Goal: Transaction & Acquisition: Purchase product/service

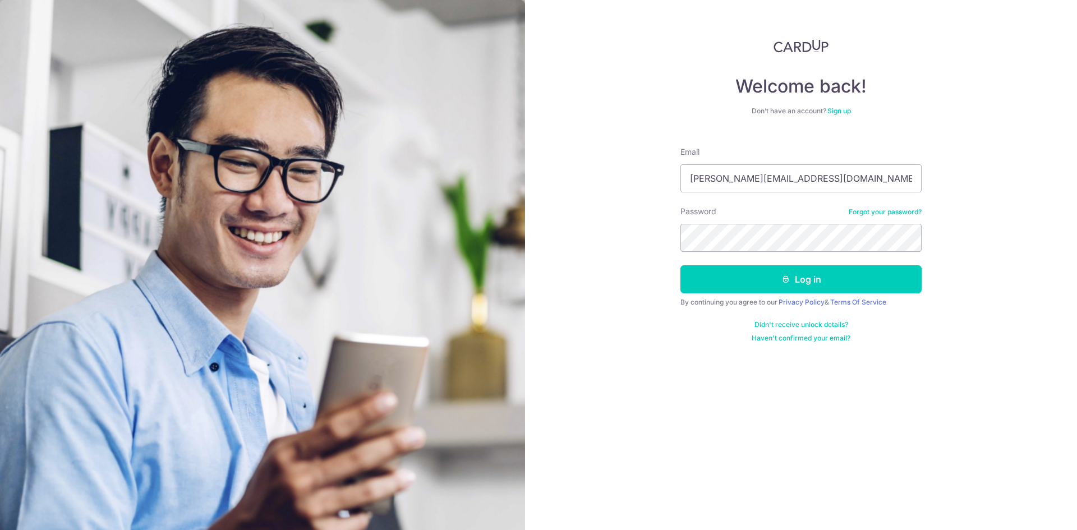
click at [680, 265] on button "Log in" at bounding box center [800, 279] width 241 height 28
click at [737, 273] on button "Log in" at bounding box center [800, 279] width 241 height 28
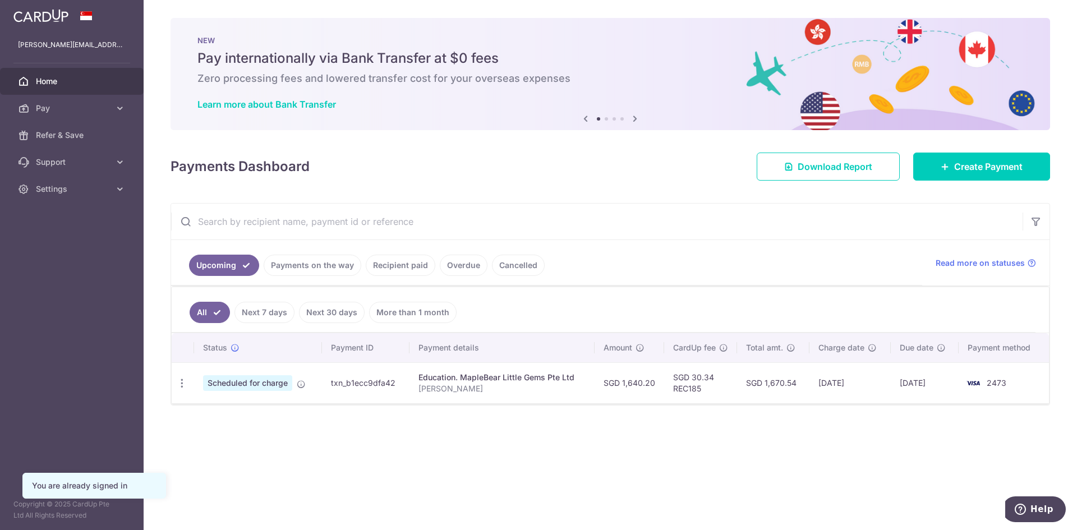
click at [692, 387] on td "SGD 30.34 REC185" at bounding box center [700, 382] width 73 height 41
copy td "REC185"
click at [743, 391] on td "SGD 1,670.54" at bounding box center [773, 382] width 73 height 41
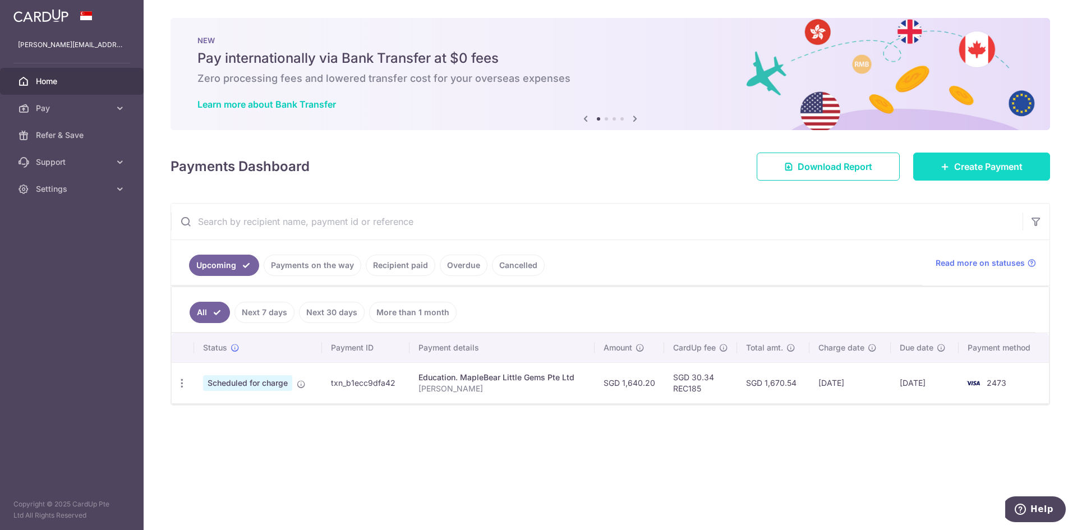
click at [971, 166] on span "Create Payment" at bounding box center [988, 166] width 68 height 13
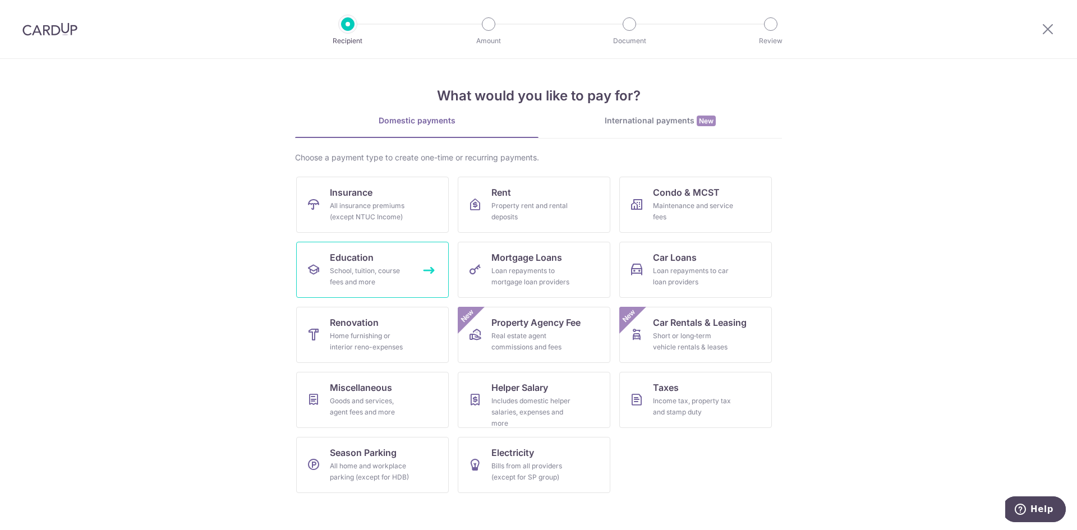
click at [346, 277] on div "School, tuition, course fees and more" at bounding box center [370, 276] width 81 height 22
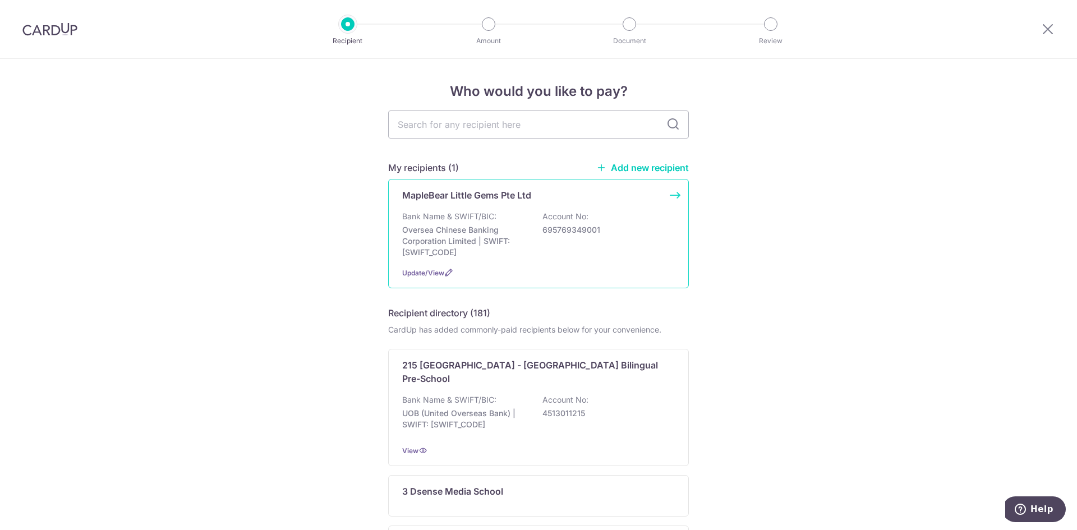
click at [534, 209] on div "MapleBear Little Gems Pte Ltd Bank Name & SWIFT/BIC: Oversea Chinese Banking Co…" at bounding box center [538, 233] width 301 height 109
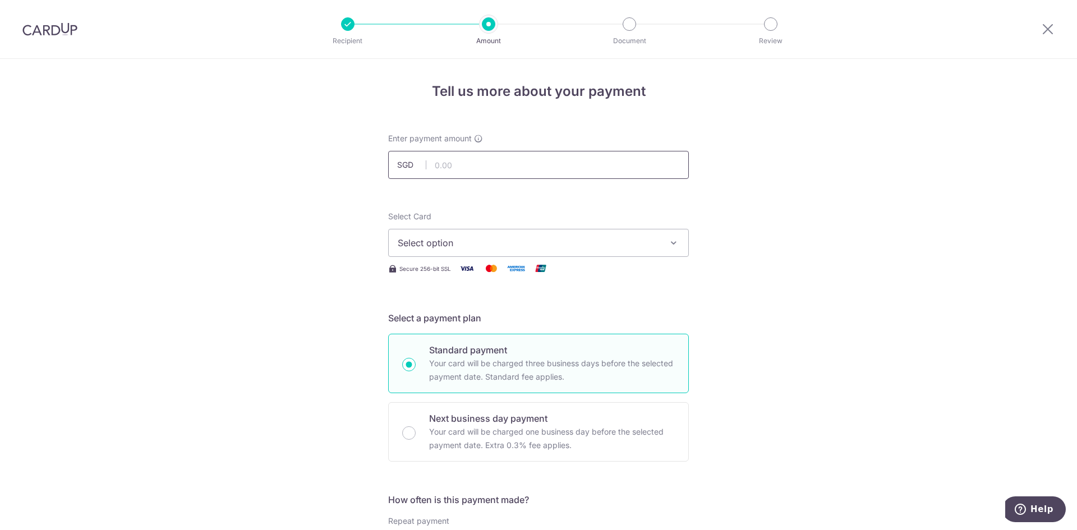
click at [493, 171] on input "text" at bounding box center [538, 165] width 301 height 28
type input "1,640.20"
click at [609, 247] on span "Select option" at bounding box center [528, 242] width 261 height 13
click at [466, 270] on span "Add credit card" at bounding box center [548, 274] width 261 height 11
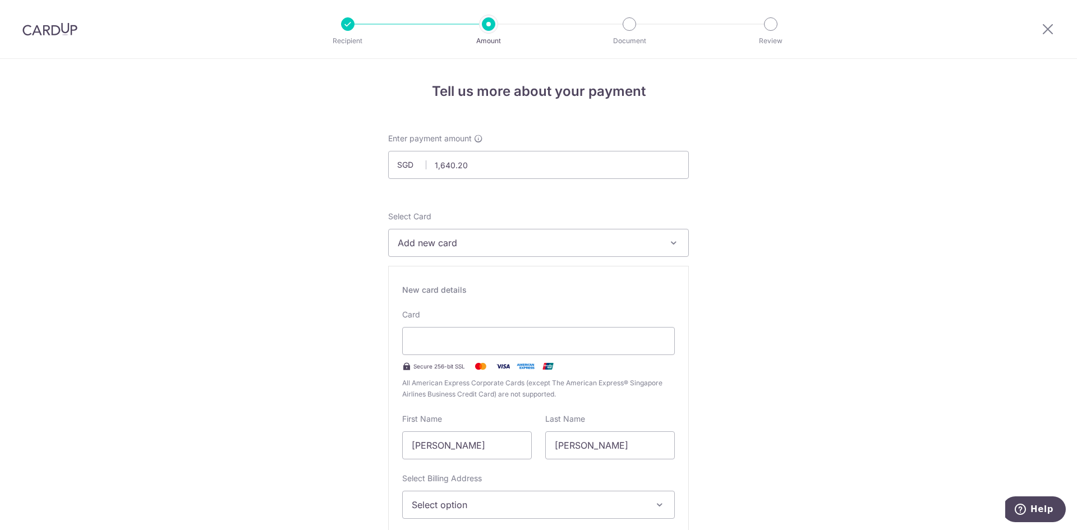
click at [472, 430] on div "First Name Ribin, Kenneth" at bounding box center [467, 436] width 130 height 46
click at [645, 454] on input "Chen" at bounding box center [610, 445] width 130 height 28
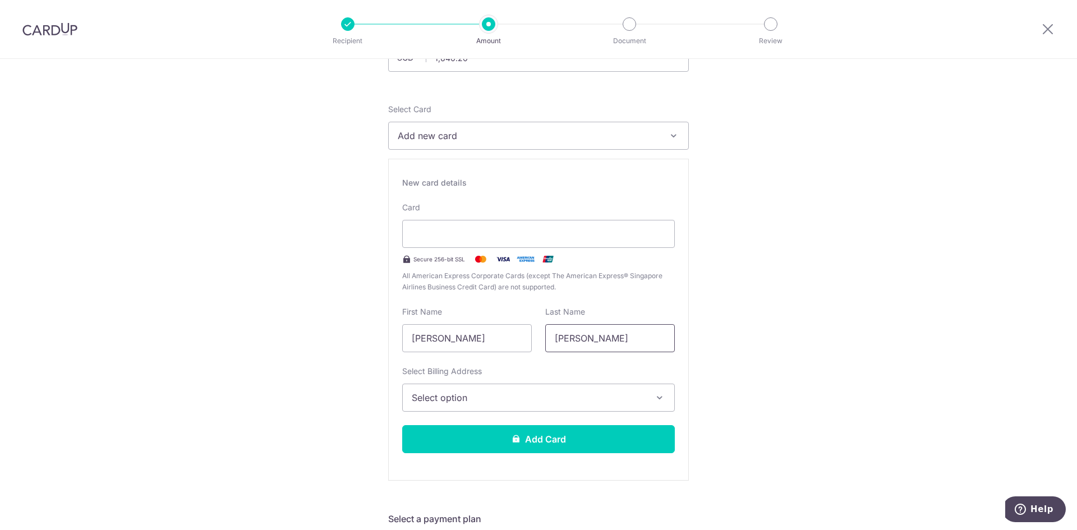
scroll to position [112, 0]
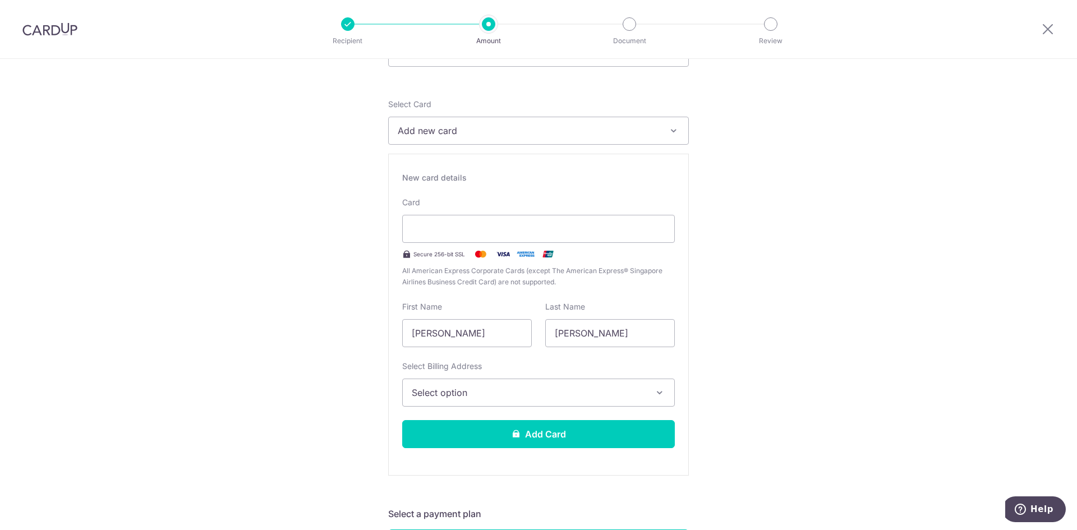
click at [527, 386] on span "Select option" at bounding box center [528, 392] width 233 height 13
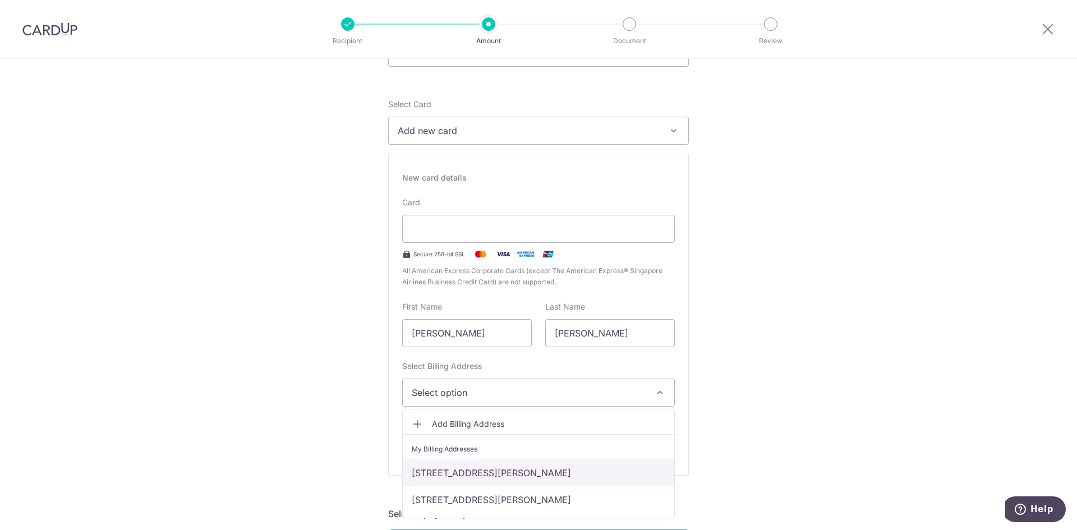
click at [462, 468] on link "12A Clifton Vale, Singapore, Singapore, Singapore-359685" at bounding box center [538, 472] width 271 height 27
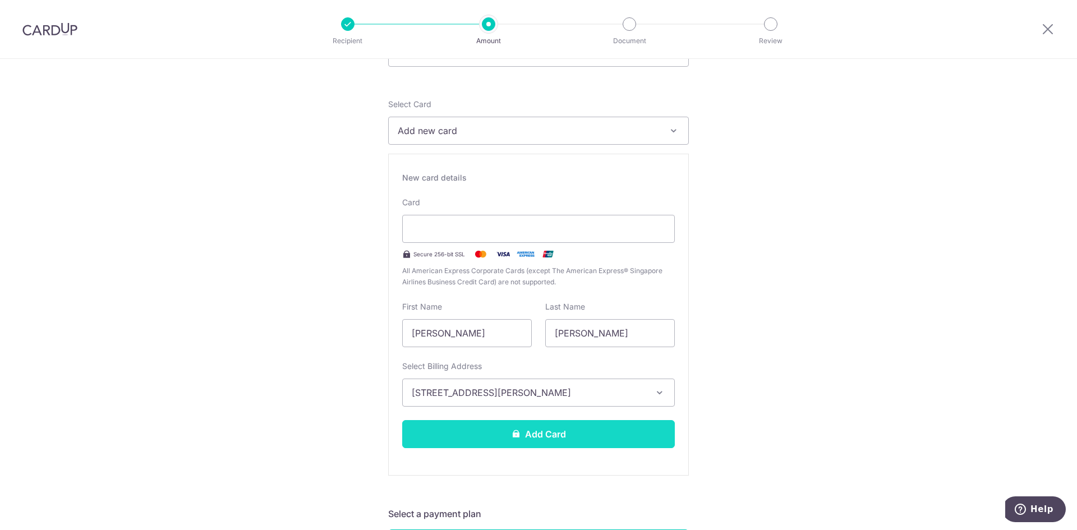
click at [571, 439] on button "Add Card" at bounding box center [538, 434] width 273 height 28
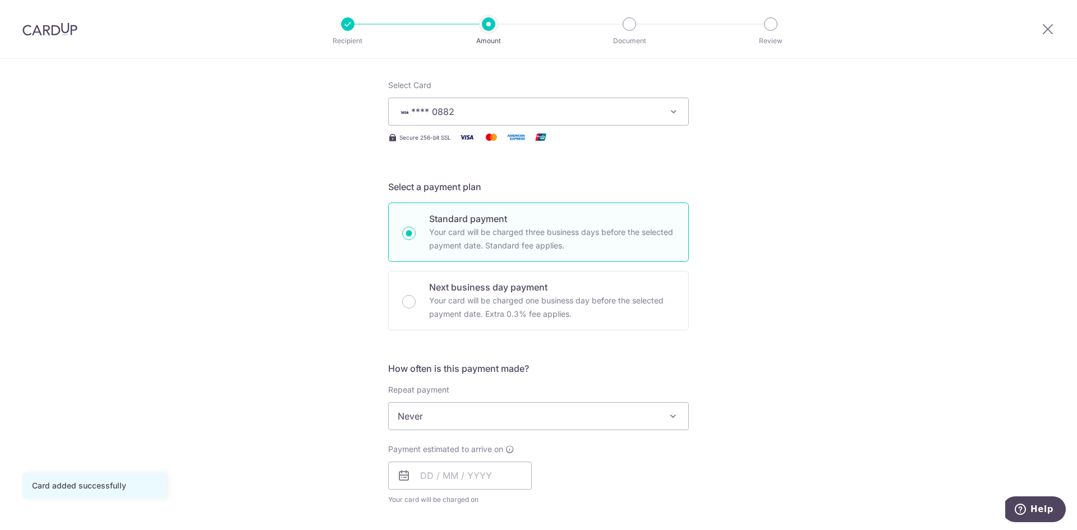
scroll to position [224, 0]
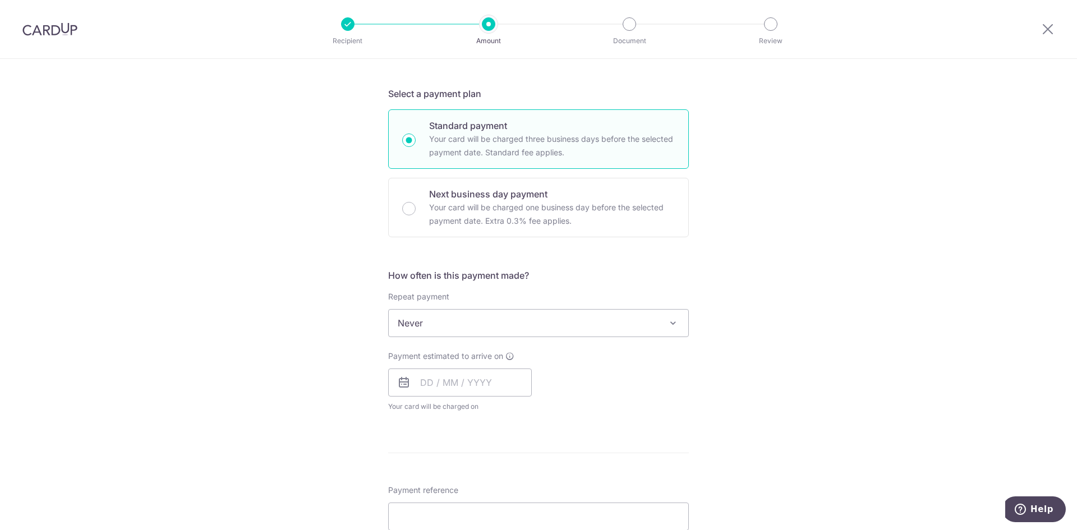
click at [624, 331] on span "Never" at bounding box center [539, 323] width 300 height 27
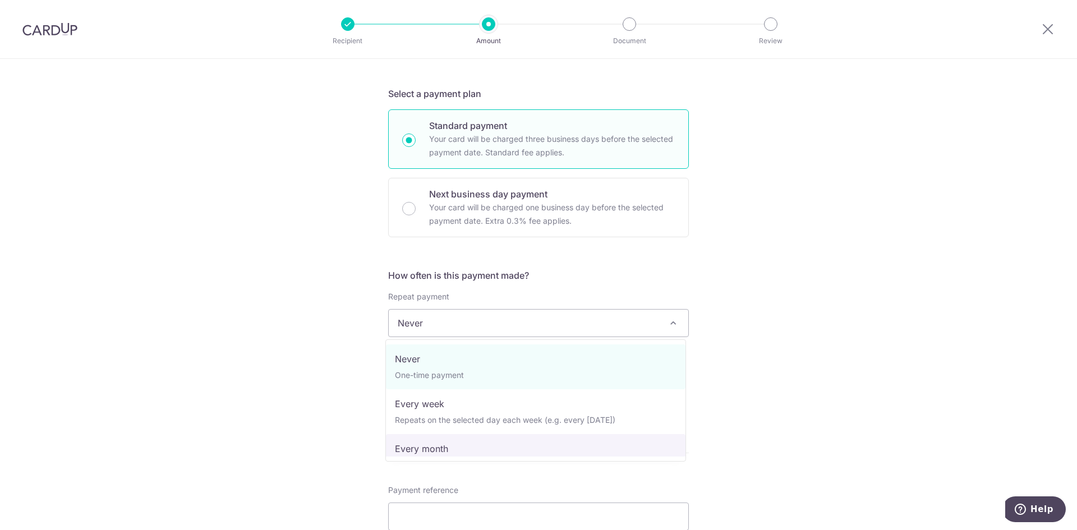
select select "3"
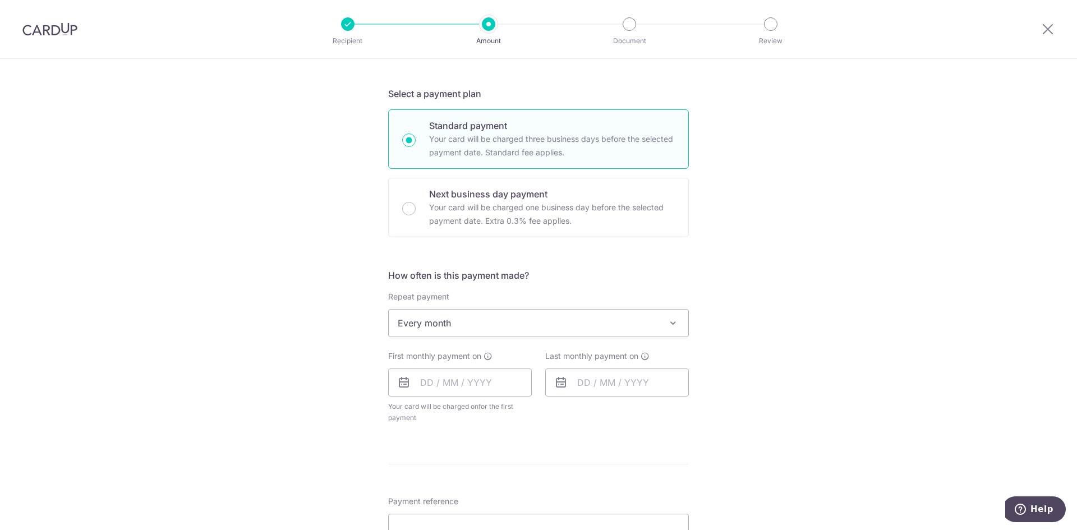
click at [874, 432] on div "Tell us more about your payment Enter payment amount SGD 1,640.20 1640.20 Card …" at bounding box center [538, 348] width 1077 height 1026
click at [463, 385] on input "text" at bounding box center [460, 383] width 144 height 28
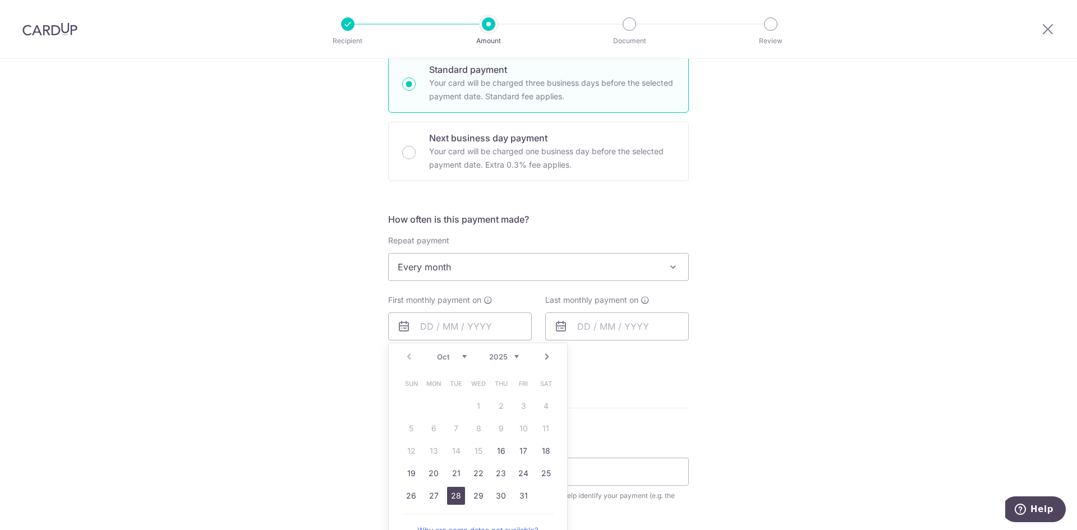
click at [447, 493] on link "28" at bounding box center [456, 496] width 18 height 18
type input "[DATE]"
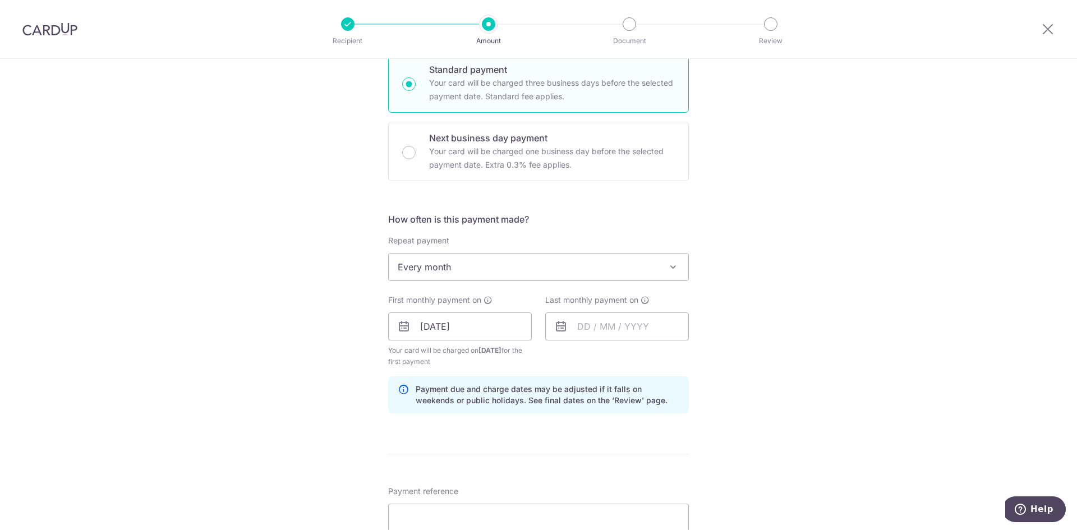
click at [770, 399] on div "Tell us more about your payment Enter payment amount SGD 1,640.20 1640.20 Card …" at bounding box center [538, 314] width 1077 height 1072
click at [613, 334] on input "text" at bounding box center [617, 326] width 144 height 28
click at [706, 354] on link "Next" at bounding box center [703, 356] width 13 height 13
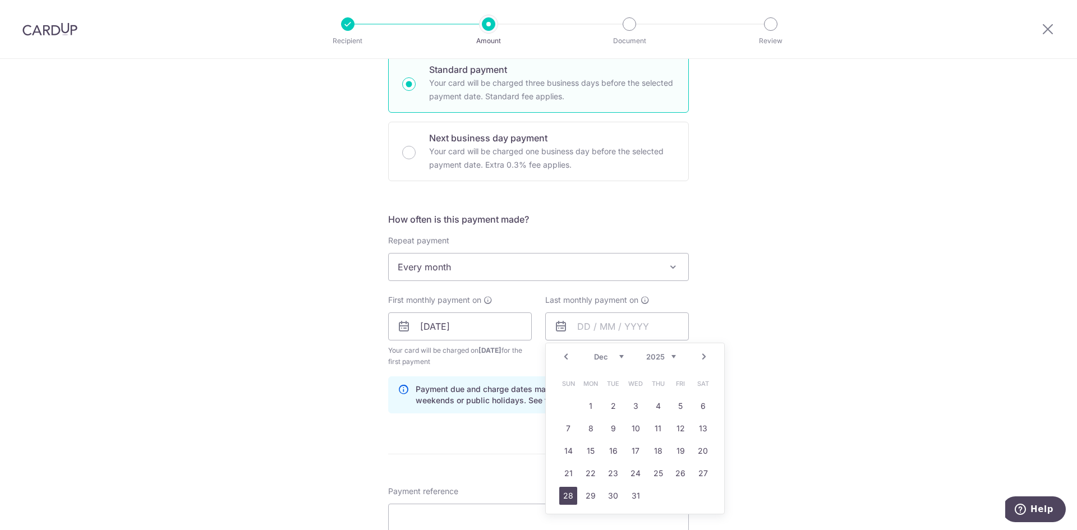
click at [569, 496] on link "28" at bounding box center [568, 496] width 18 height 18
type input "[DATE]"
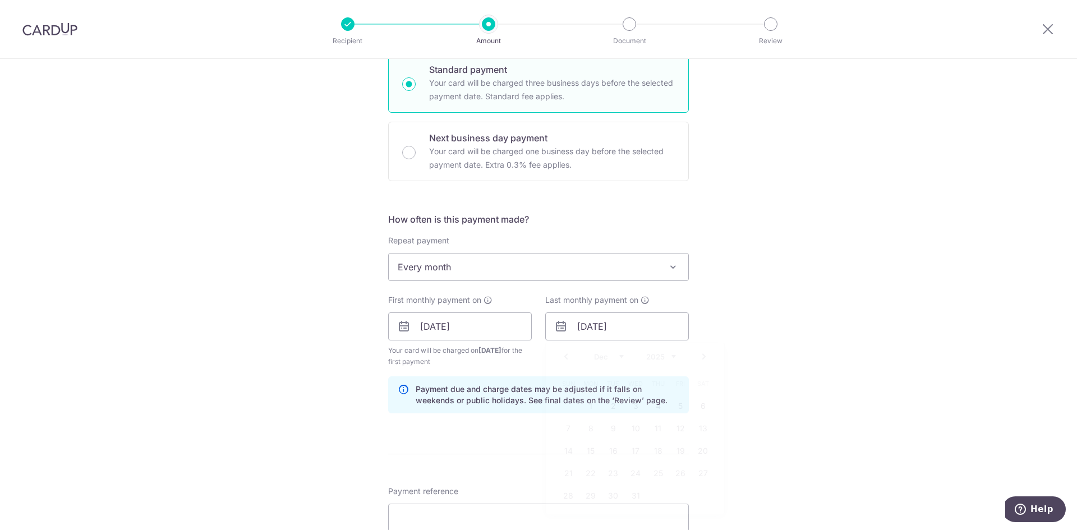
click at [816, 398] on div "Tell us more about your payment Enter payment amount SGD 1,640.20 1640.20 Card …" at bounding box center [538, 314] width 1077 height 1072
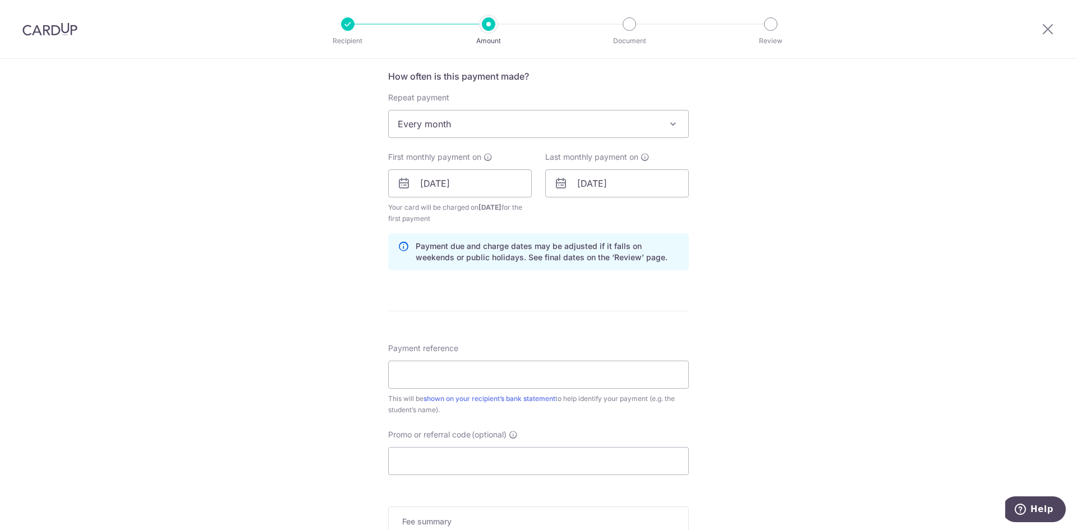
scroll to position [449, 0]
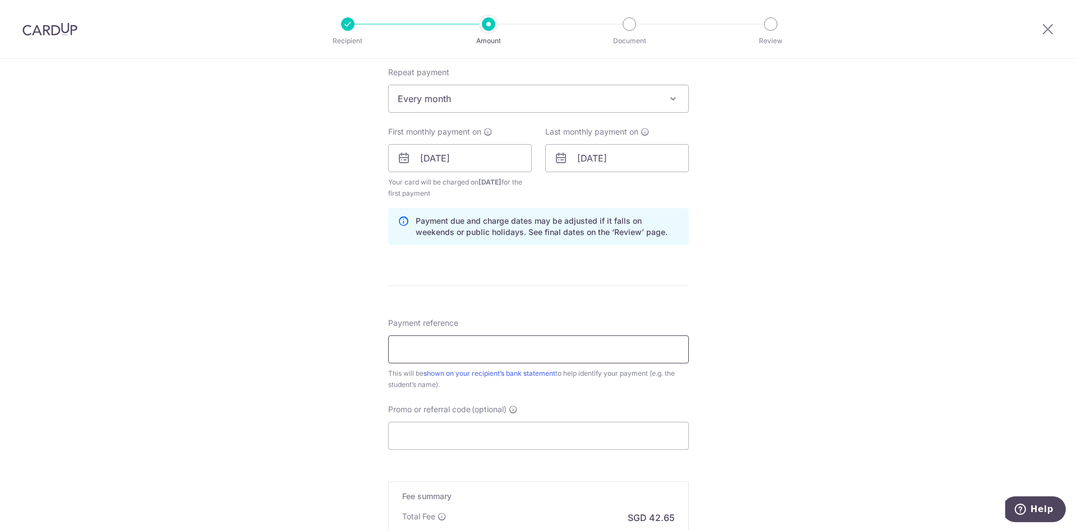
click at [640, 362] on input "Payment reference" at bounding box center [538, 349] width 301 height 28
type input "[PERSON_NAME]"
click at [781, 409] on div "Tell us more about your payment Enter payment amount SGD 1,640.20 1640.20 Card …" at bounding box center [538, 146] width 1077 height 1072
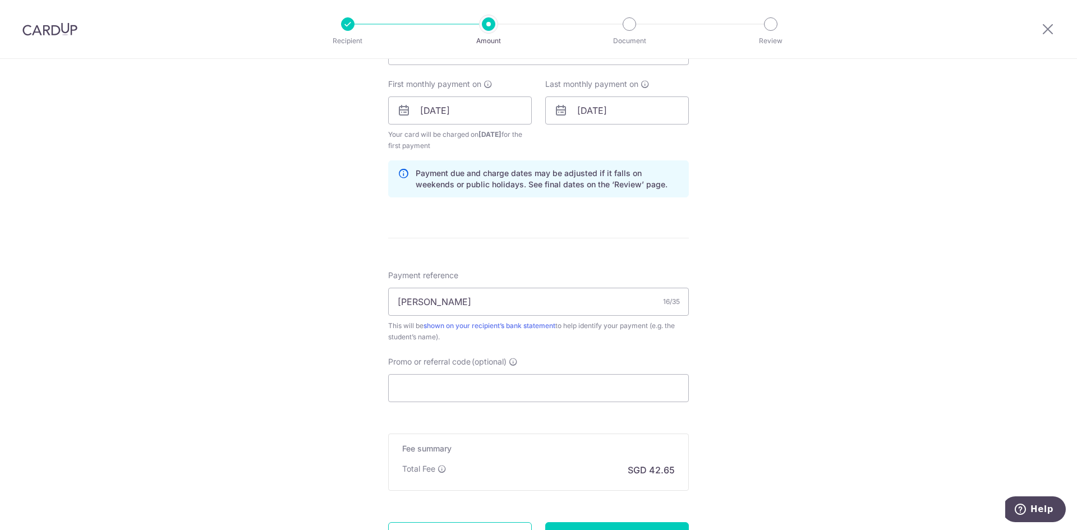
scroll to position [561, 0]
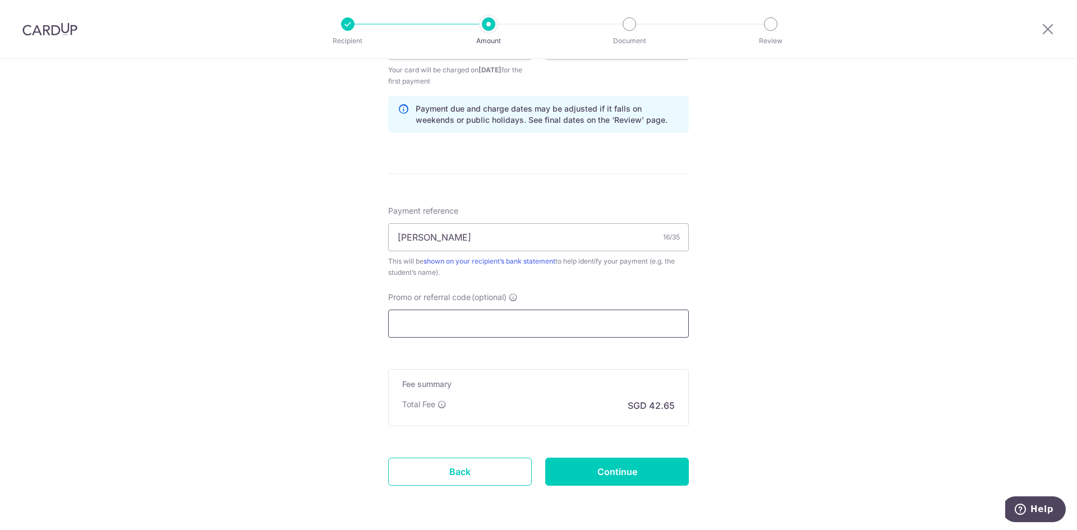
click at [532, 322] on input "Promo or referral code (optional)" at bounding box center [538, 324] width 301 height 28
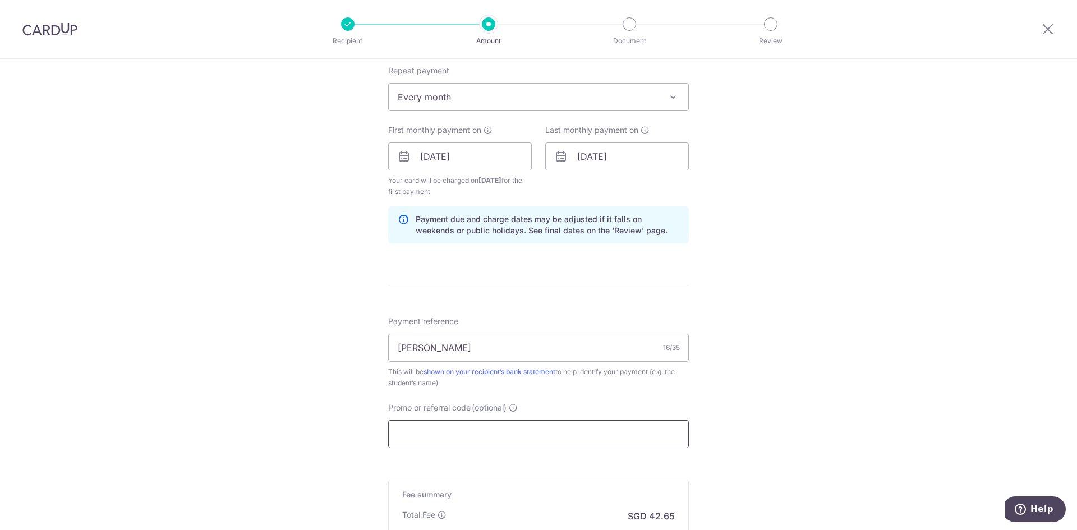
scroll to position [505, 0]
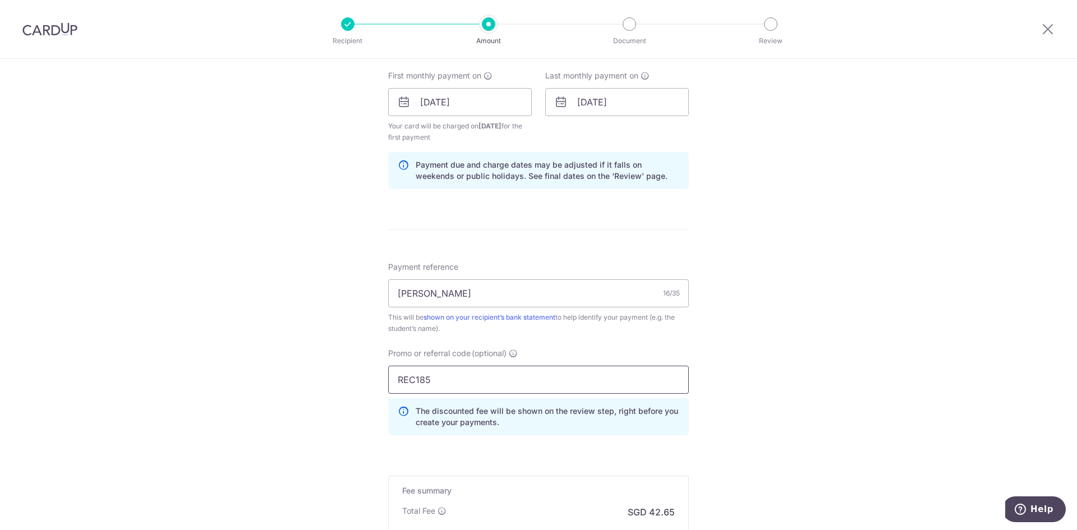
type input "REC185"
click at [831, 372] on div "Tell us more about your payment Enter payment amount SGD 1,640.20 1640.20 Card …" at bounding box center [538, 115] width 1077 height 1122
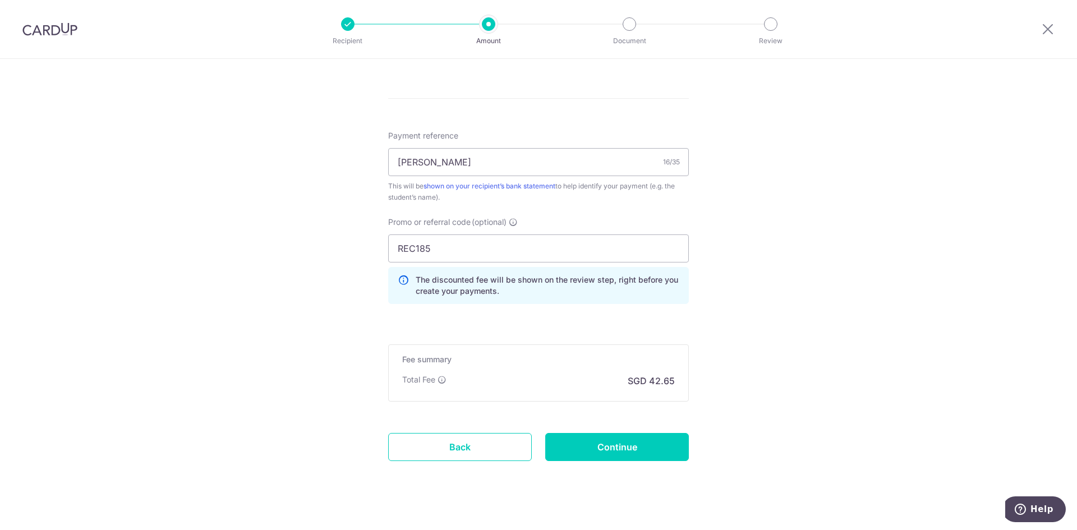
scroll to position [651, 0]
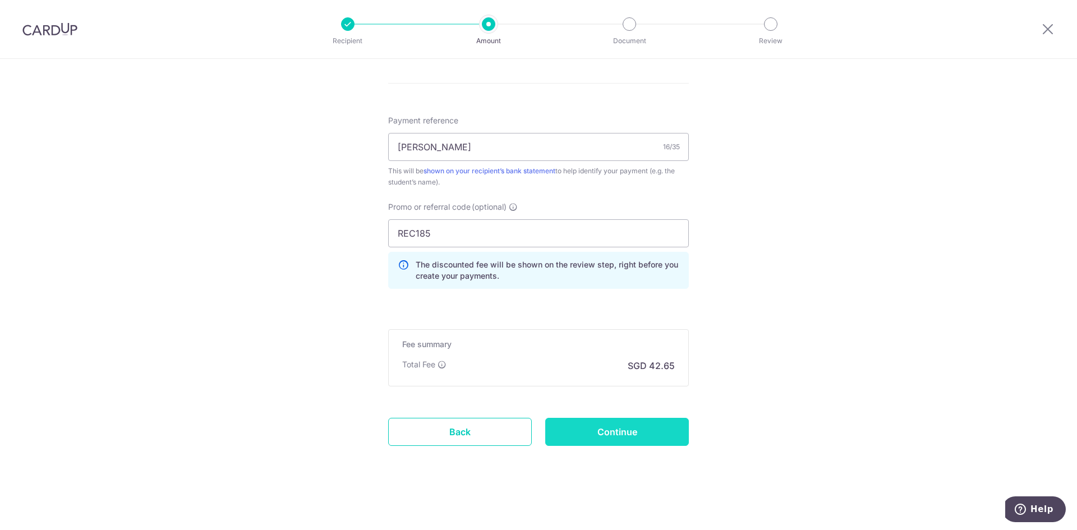
click at [624, 434] on input "Continue" at bounding box center [617, 432] width 144 height 28
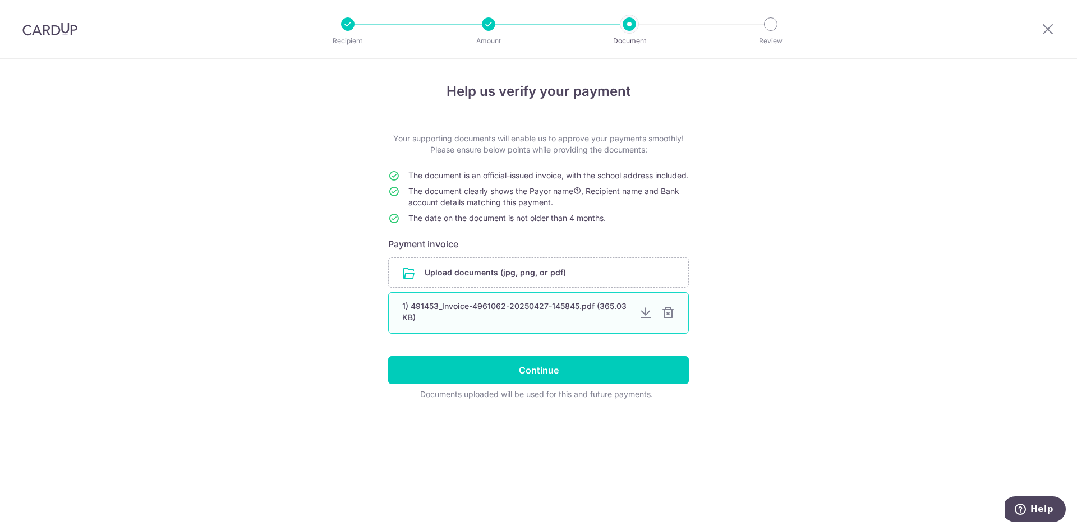
click at [650, 320] on div at bounding box center [645, 312] width 13 height 13
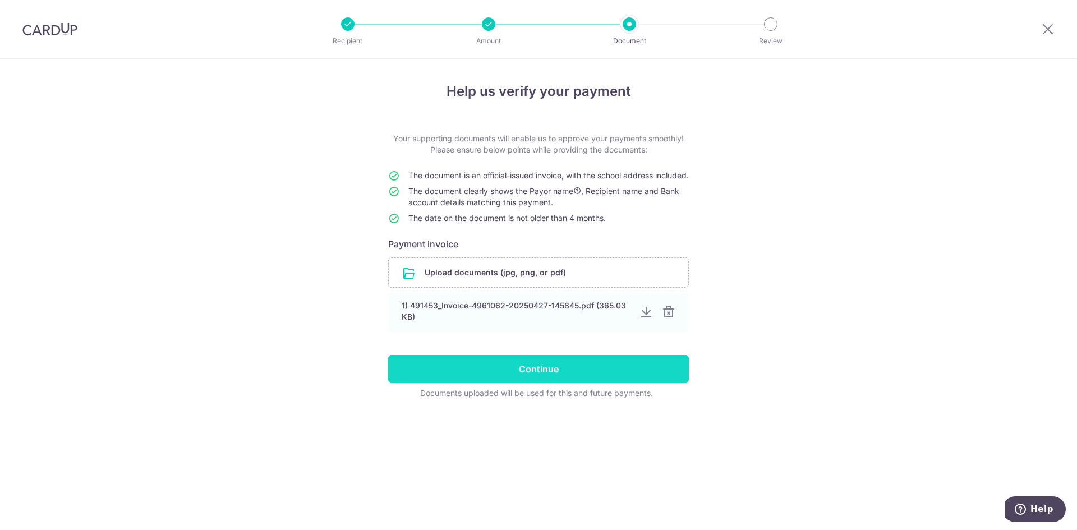
click at [533, 379] on input "Continue" at bounding box center [538, 369] width 301 height 28
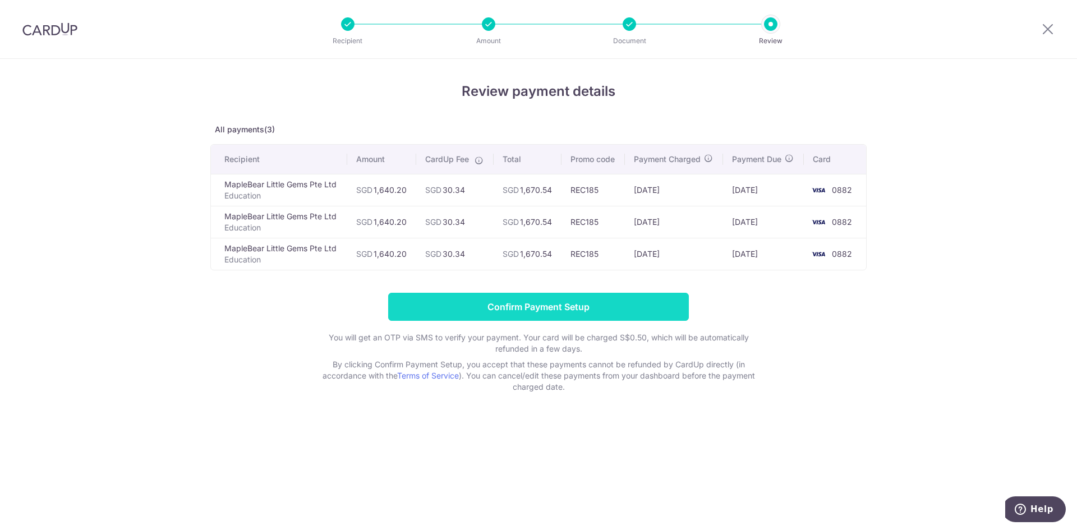
click at [600, 315] on input "Confirm Payment Setup" at bounding box center [538, 307] width 301 height 28
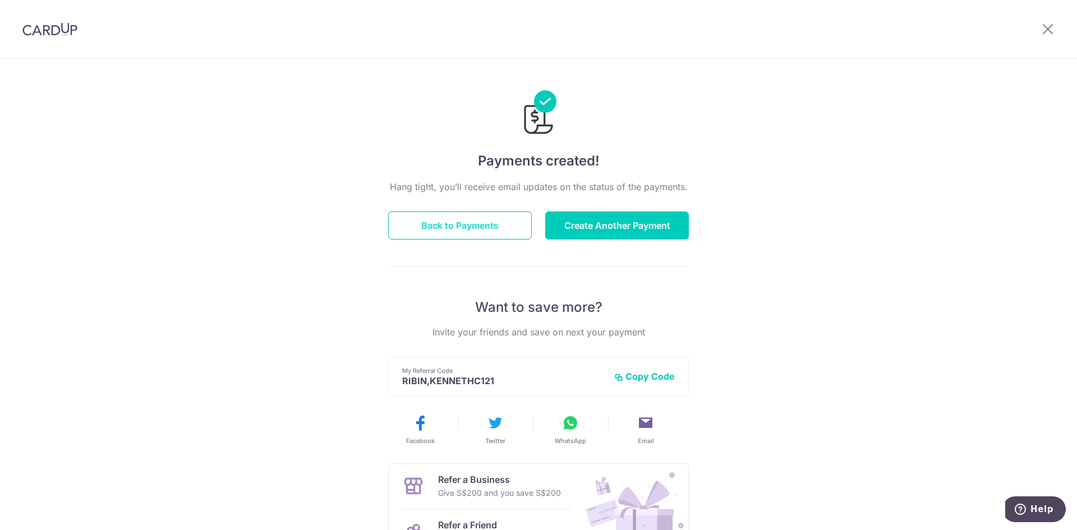
click at [463, 227] on button "Back to Payments" at bounding box center [460, 225] width 144 height 28
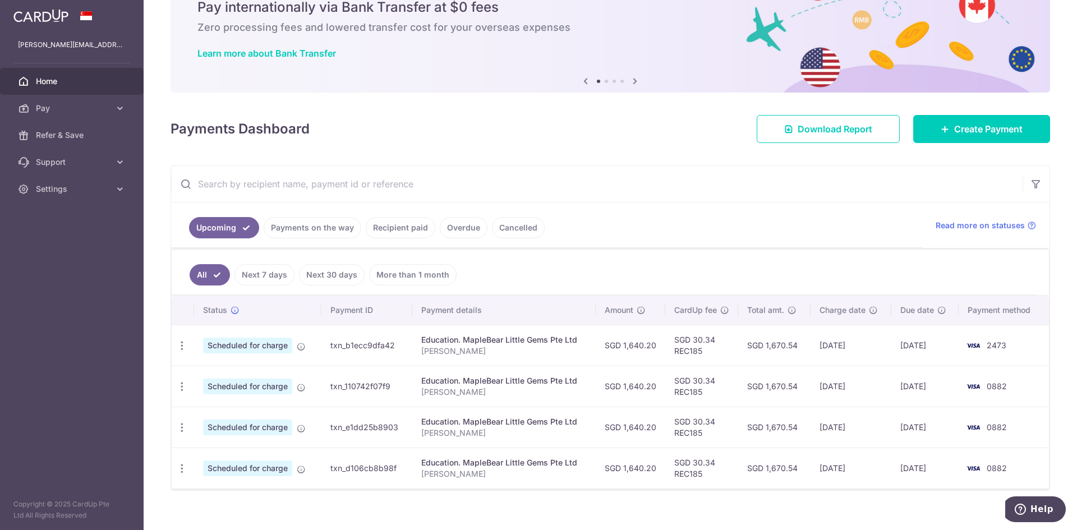
scroll to position [65, 0]
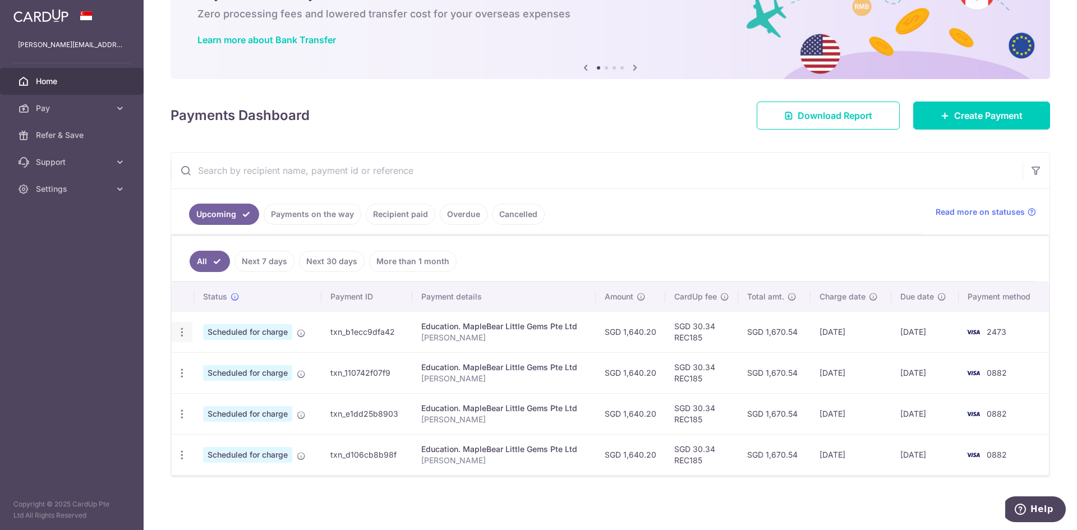
click at [180, 334] on icon "button" at bounding box center [182, 332] width 12 height 12
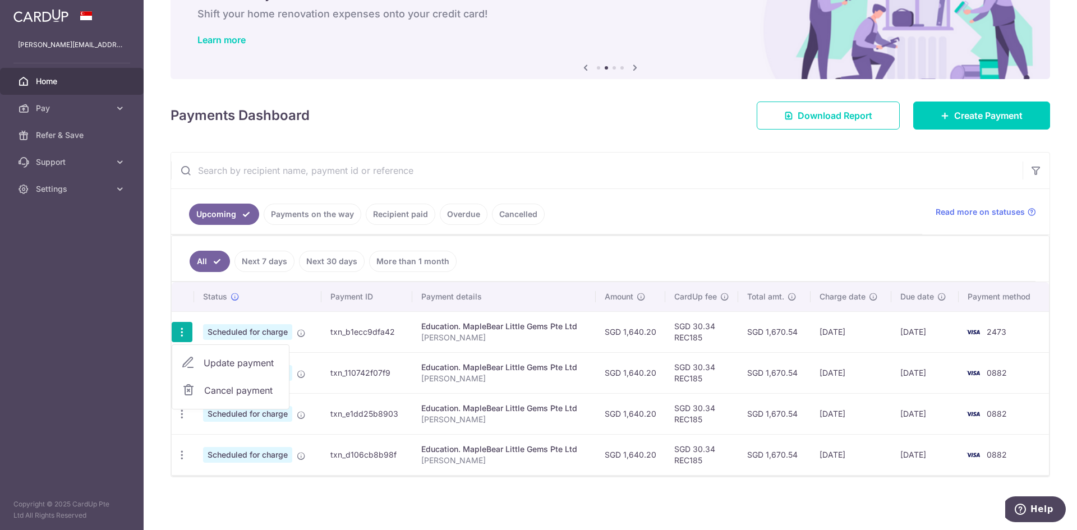
click at [227, 383] on link "Cancel payment" at bounding box center [230, 390] width 117 height 28
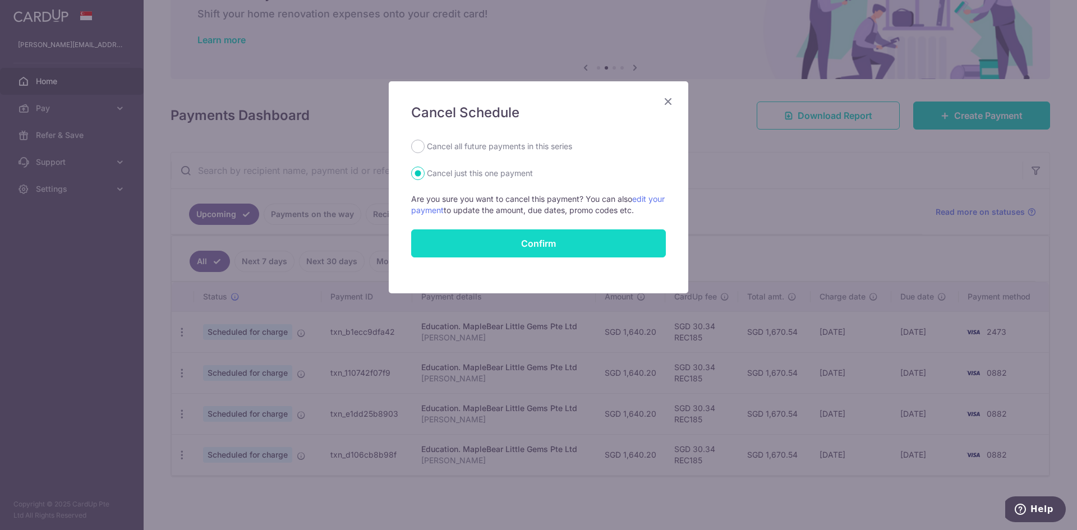
click at [522, 233] on button "Confirm" at bounding box center [538, 243] width 255 height 28
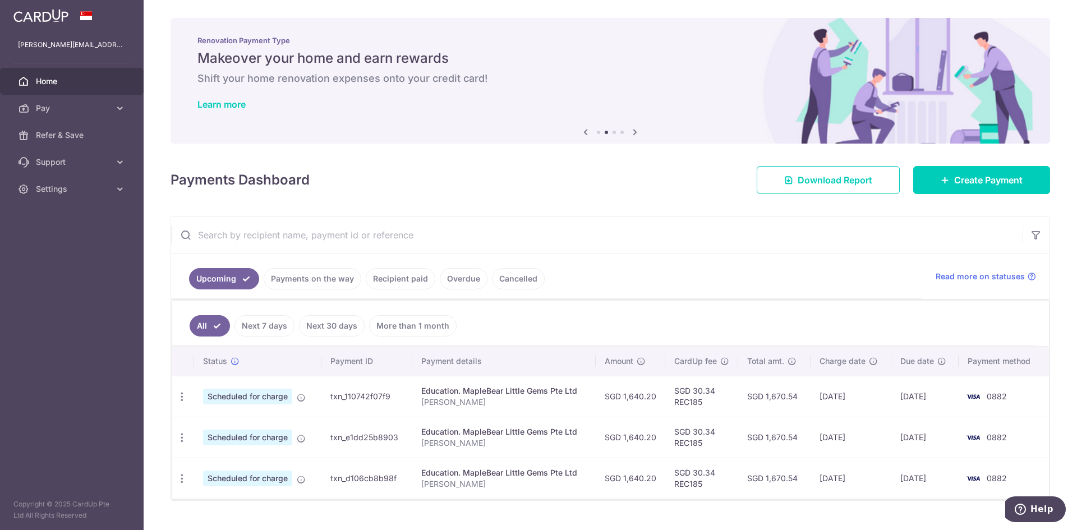
click at [407, 280] on link "Recipient paid" at bounding box center [401, 278] width 70 height 21
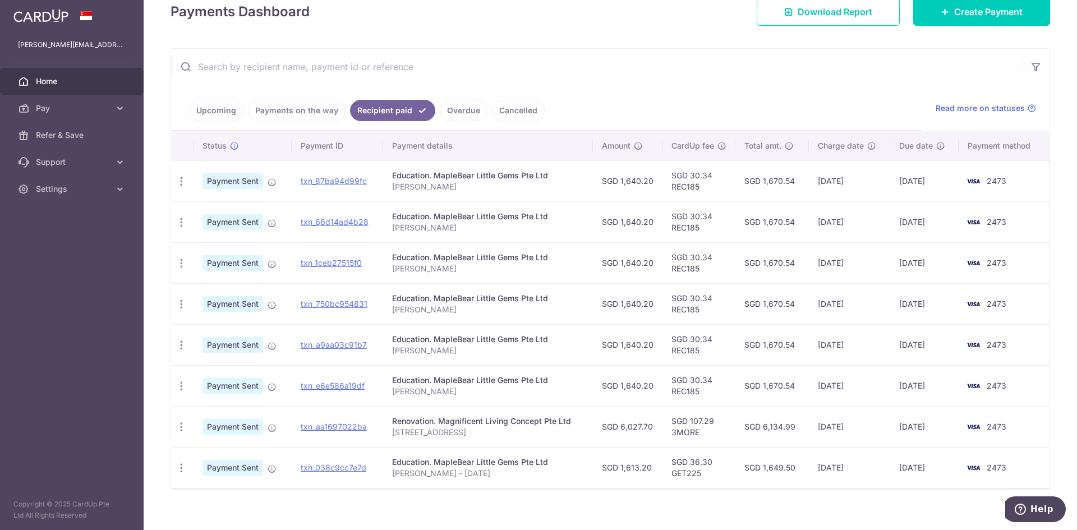
scroll to position [181, 0]
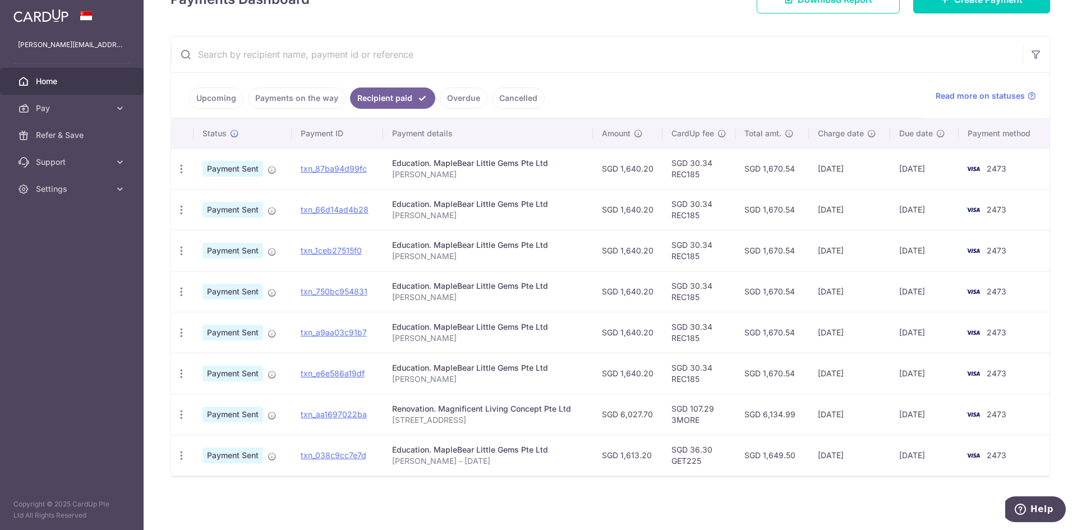
click at [206, 96] on link "Upcoming" at bounding box center [216, 97] width 54 height 21
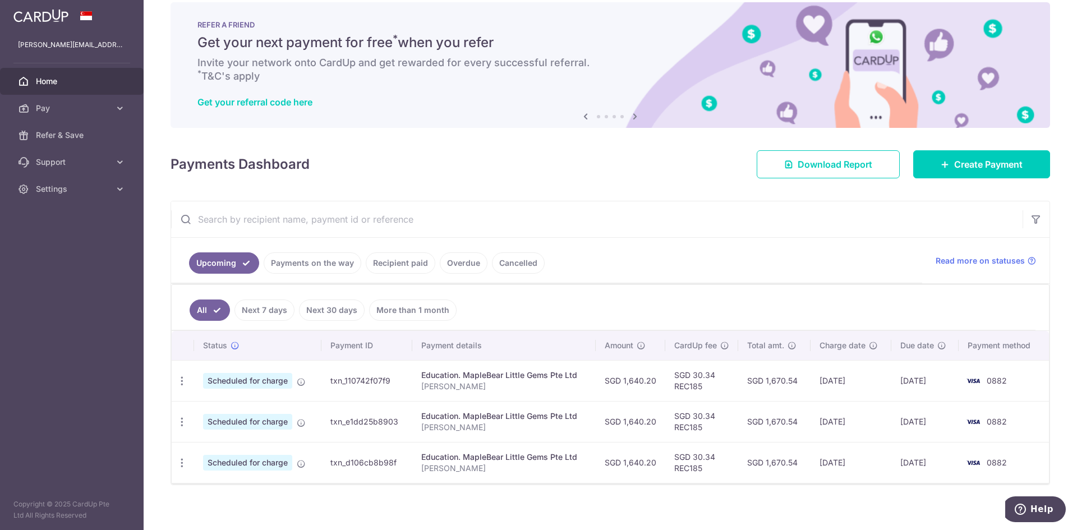
scroll to position [24, 0]
